Goal: Task Accomplishment & Management: Use online tool/utility

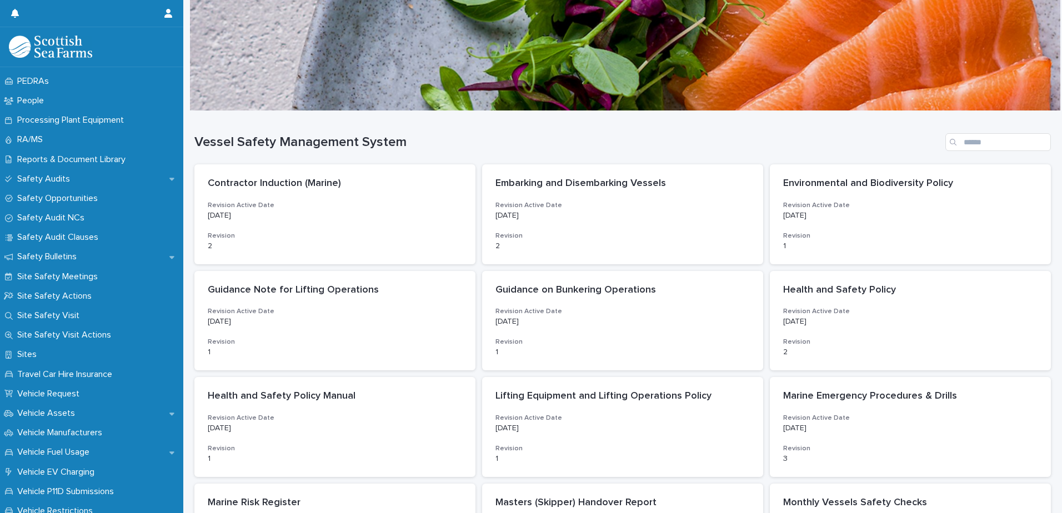
scroll to position [533, 0]
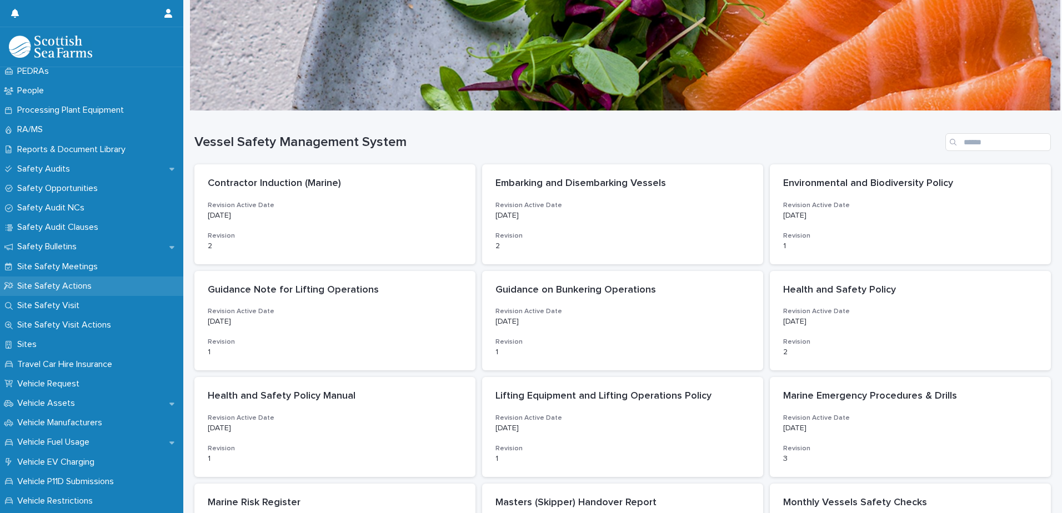
click at [66, 282] on p "Site Safety Actions" at bounding box center [57, 286] width 88 height 11
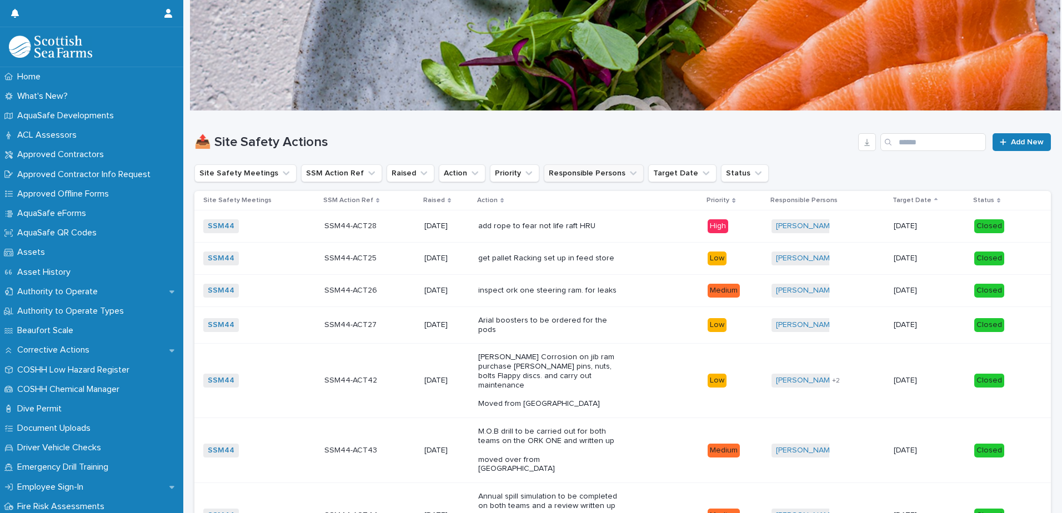
click at [630, 174] on icon "Responsible Persons" at bounding box center [633, 174] width 7 height 4
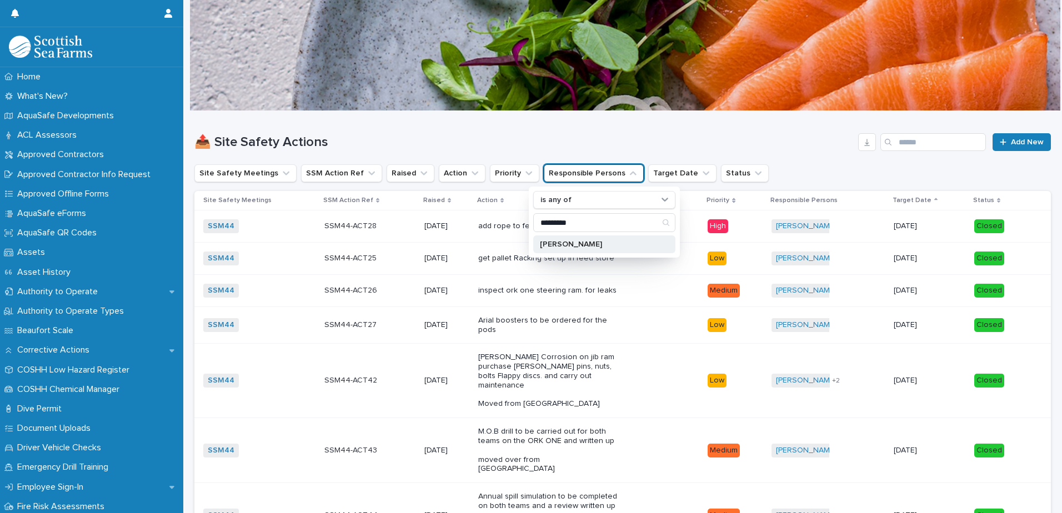
type input "*********"
click at [573, 247] on p "[PERSON_NAME]" at bounding box center [599, 245] width 118 height 8
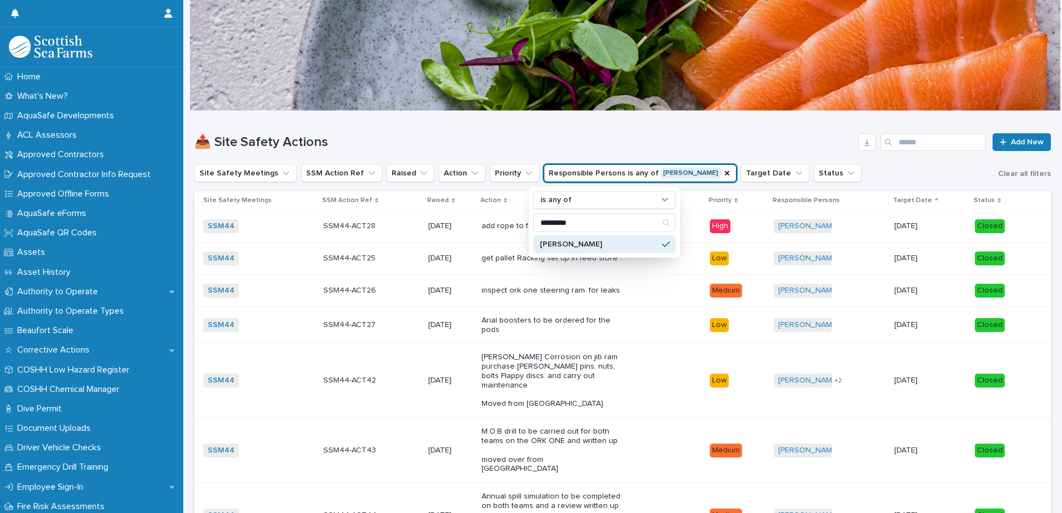
click at [674, 128] on div "📤 Site Safety Actions Add New" at bounding box center [622, 137] width 857 height 53
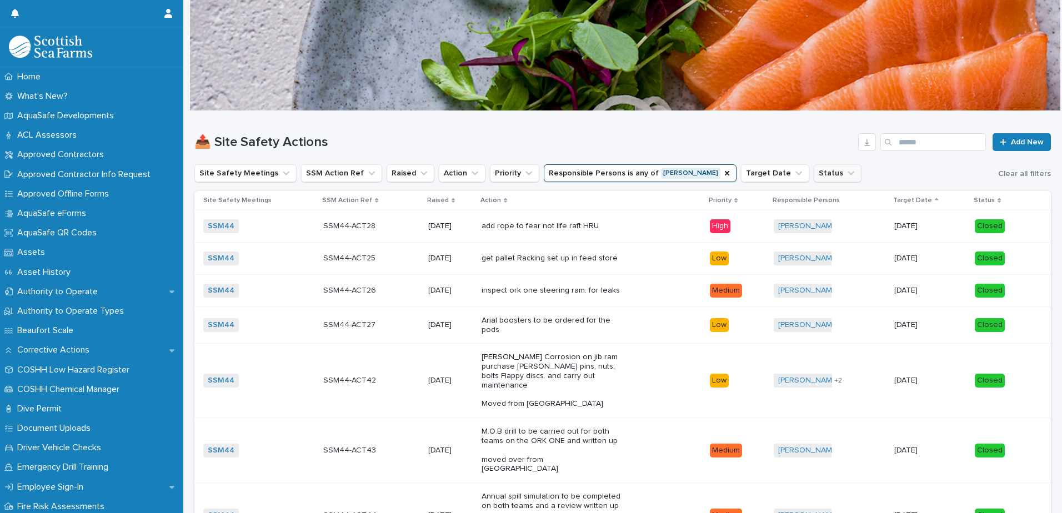
click at [814, 175] on button "Status" at bounding box center [838, 173] width 48 height 18
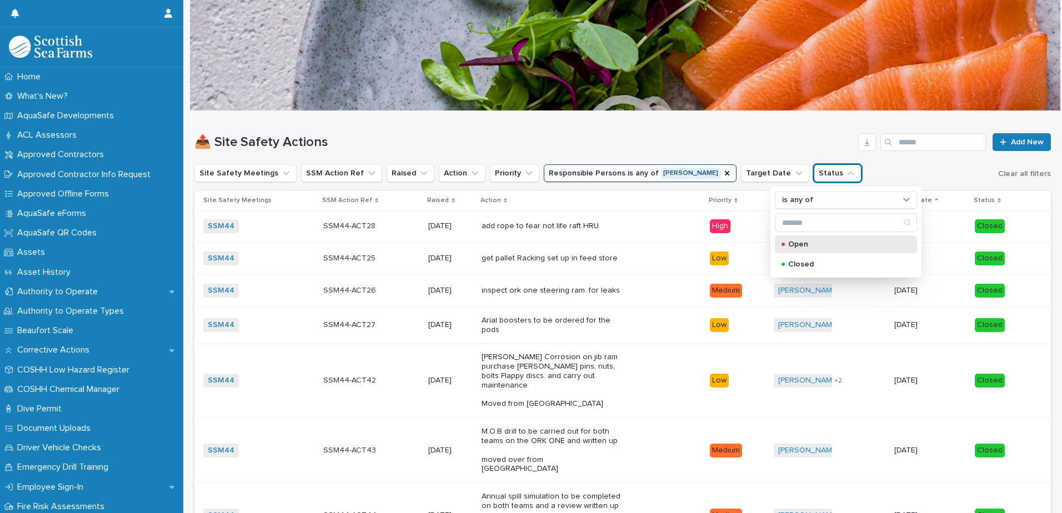
click at [806, 243] on p "Open" at bounding box center [843, 245] width 111 height 8
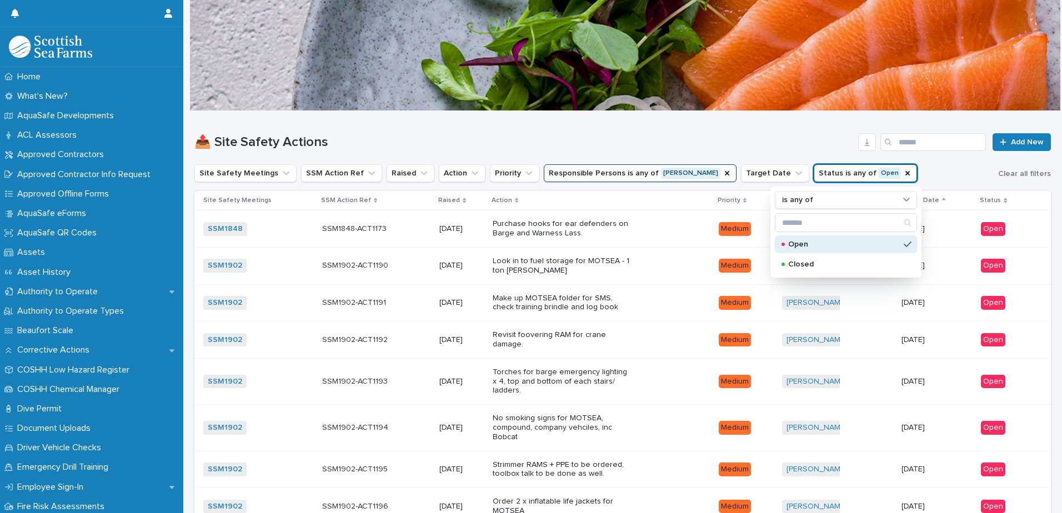
click at [787, 128] on div "📤 Site Safety Actions Add New" at bounding box center [622, 137] width 857 height 53
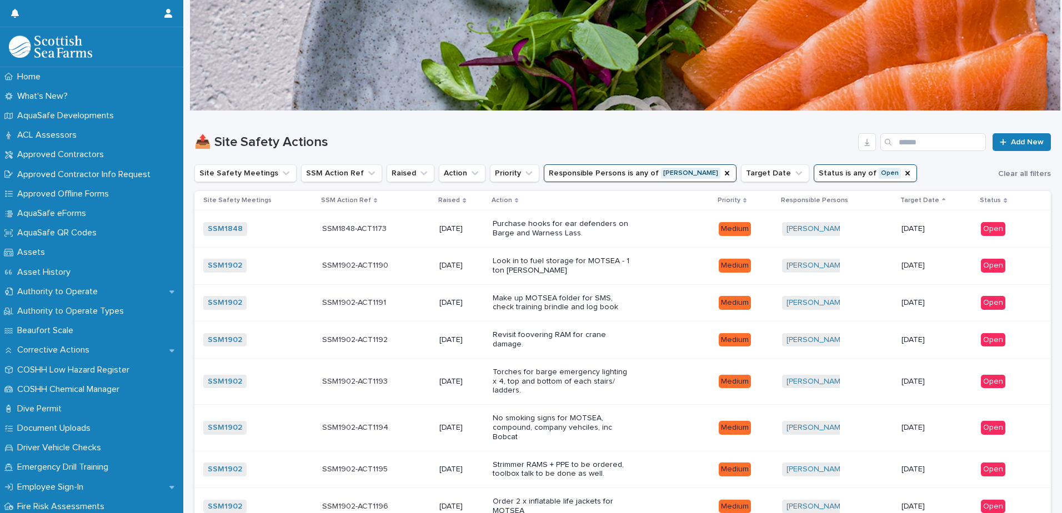
click at [648, 262] on div "Look in to fuel storage for MOTSEA - 1 ton [PERSON_NAME]" at bounding box center [601, 266] width 217 height 28
click at [394, 131] on div "📤 Site Safety Actions Add New" at bounding box center [622, 137] width 857 height 53
drag, startPoint x: 1057, startPoint y: 163, endPoint x: 587, endPoint y: 132, distance: 470.6
click at [587, 132] on div "📤 Site Safety Actions Add New" at bounding box center [622, 137] width 857 height 53
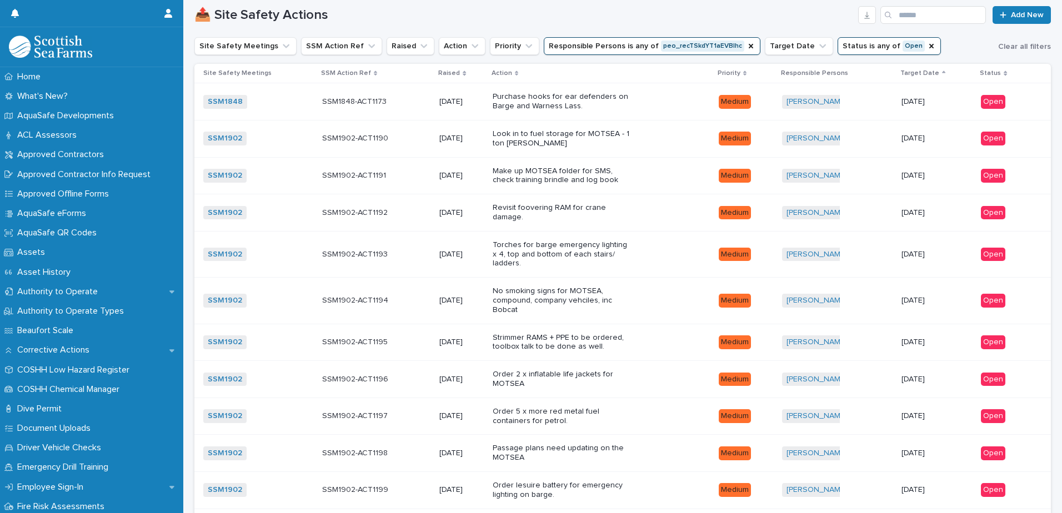
scroll to position [126, 0]
